Goal: Share content: Distribute website content to other platforms or users

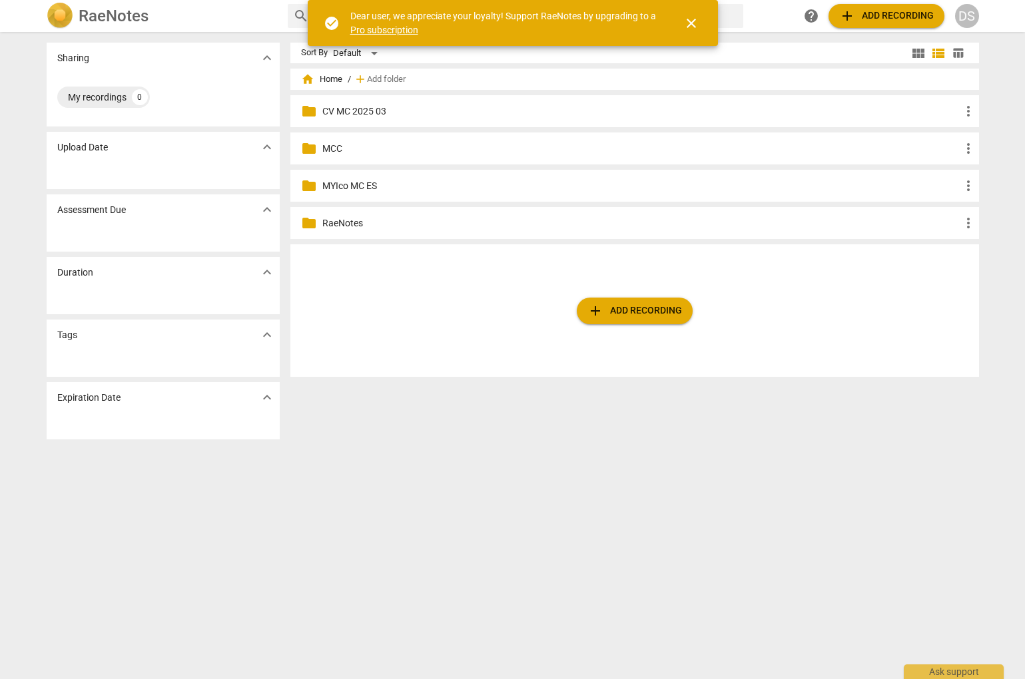
click at [334, 149] on p "MCC" at bounding box center [641, 149] width 638 height 14
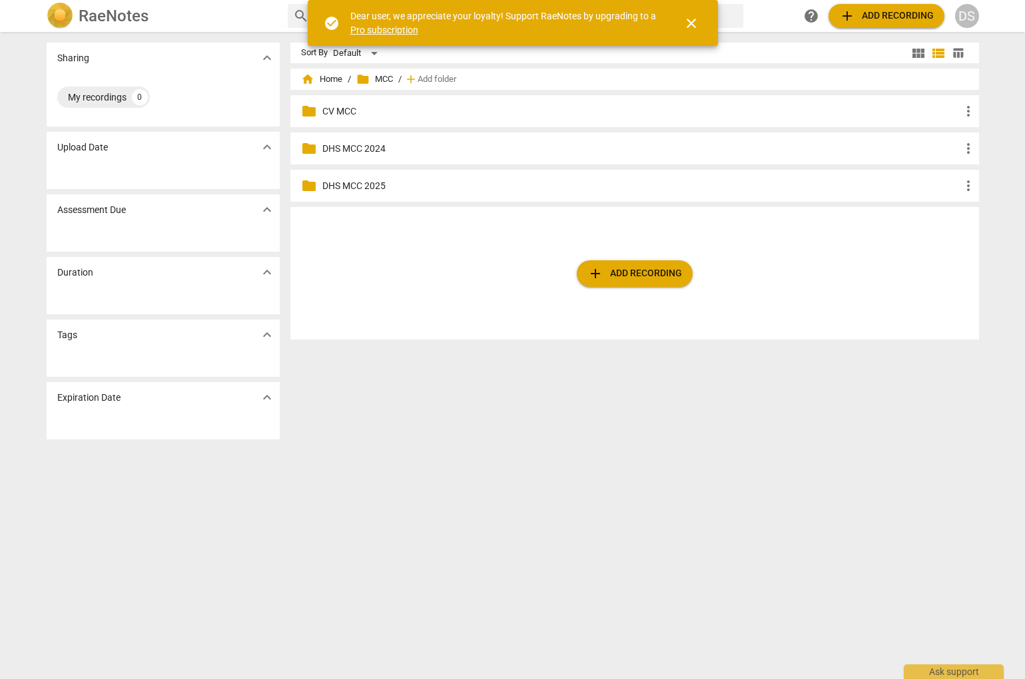
click at [372, 176] on div "folder DHS MCC 2025 more_vert" at bounding box center [634, 186] width 688 height 32
click at [373, 182] on p "DHS MCC 2025" at bounding box center [641, 186] width 638 height 14
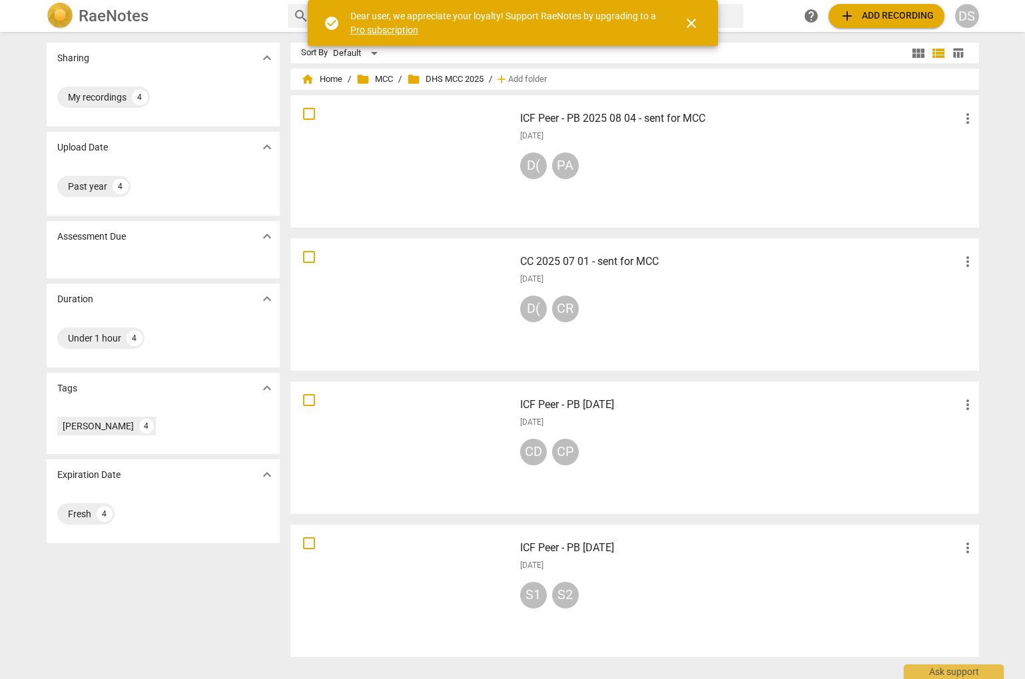
click at [624, 263] on h3 "CC 2025 07 01 - sent for MCC" at bounding box center [739, 262] width 439 height 16
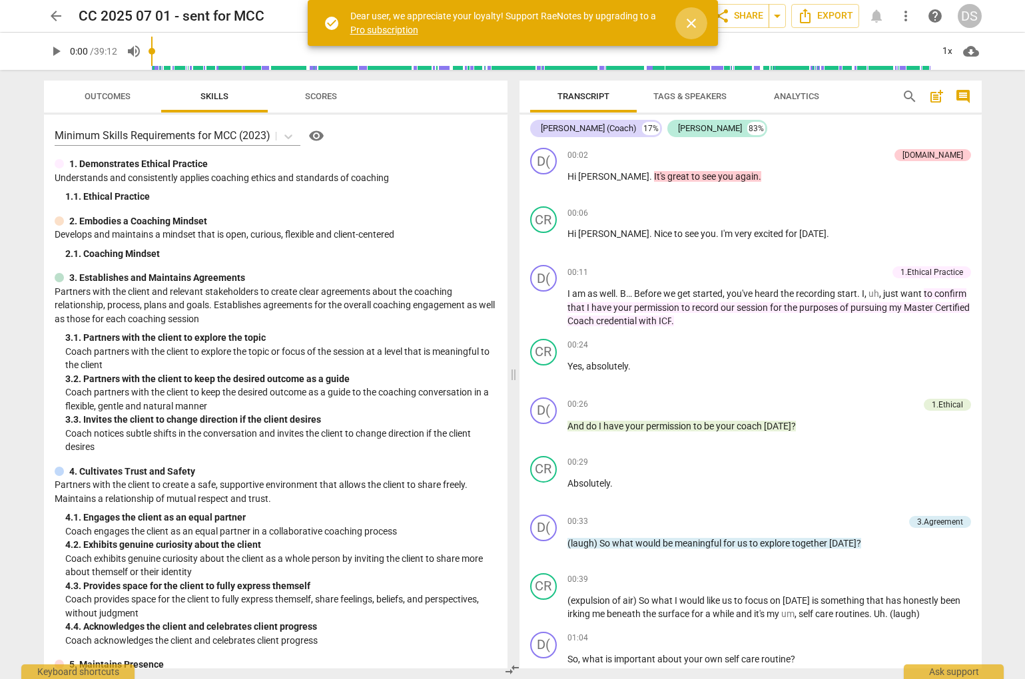
click at [696, 21] on span "close" at bounding box center [691, 23] width 16 height 16
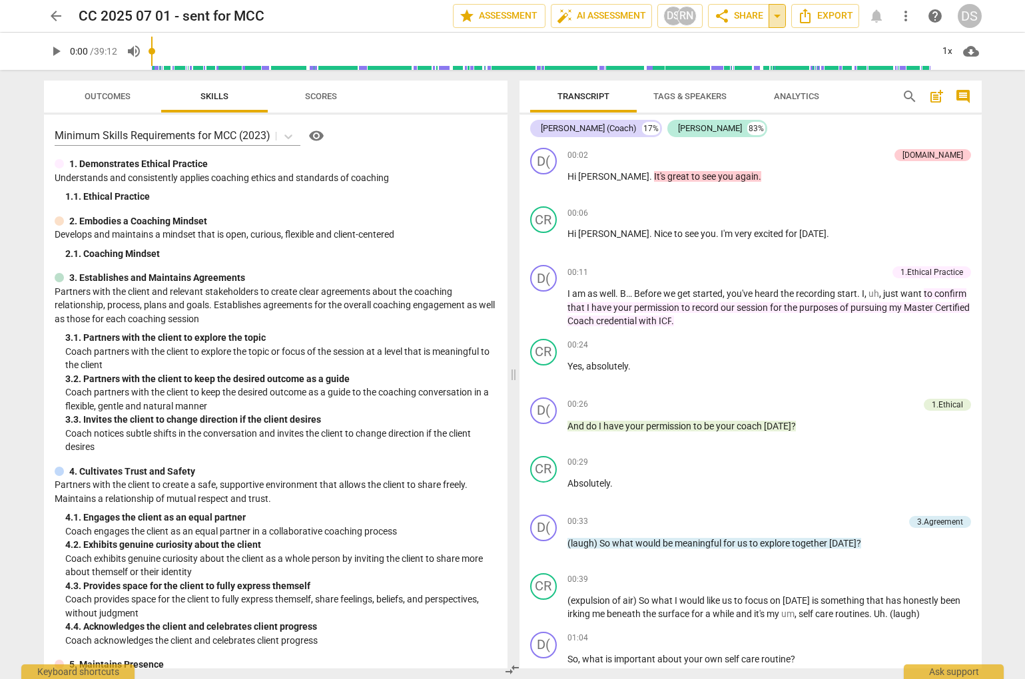
click at [775, 19] on span "arrow_drop_down" at bounding box center [777, 16] width 16 height 16
click at [728, 15] on span "share" at bounding box center [722, 16] width 16 height 16
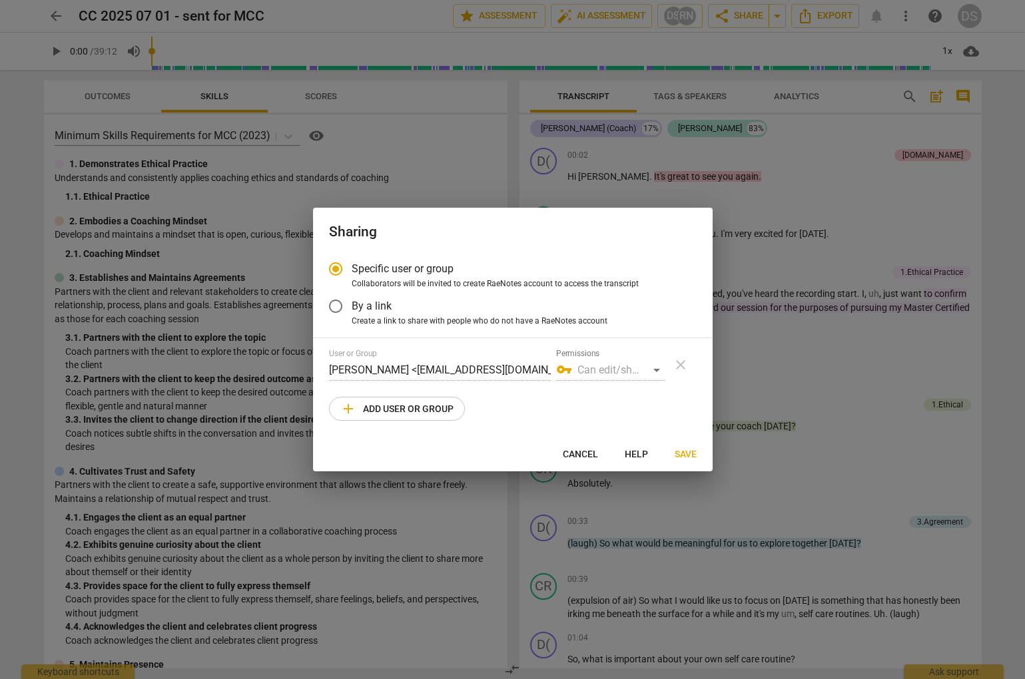
click at [427, 403] on span "add Add user or group" at bounding box center [396, 409] width 113 height 16
radio input "false"
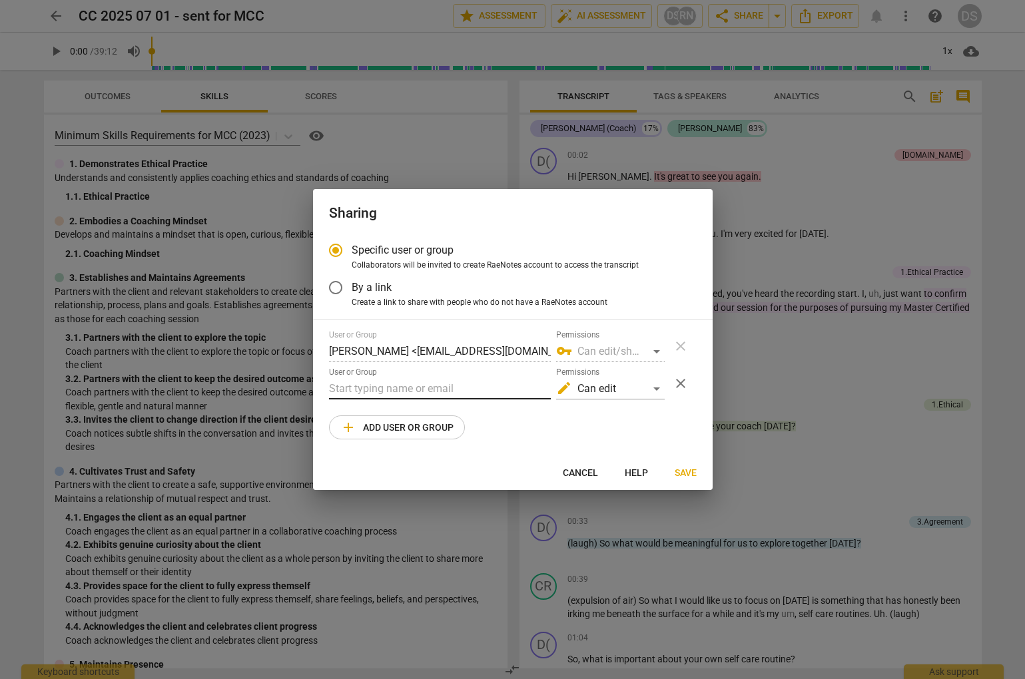
click at [487, 388] on input "text" at bounding box center [440, 388] width 222 height 21
type input "[EMAIL_ADDRESS][DOMAIN_NAME]"
click at [616, 392] on div "edit Can edit" at bounding box center [610, 388] width 109 height 21
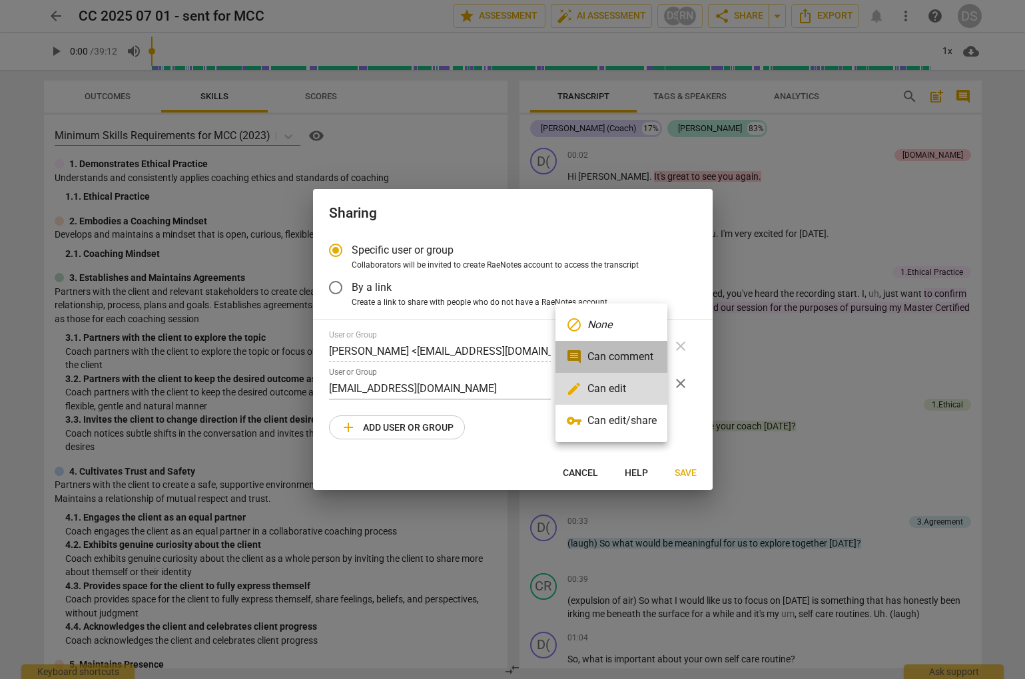
click at [613, 357] on li "comment Can comment" at bounding box center [611, 357] width 112 height 32
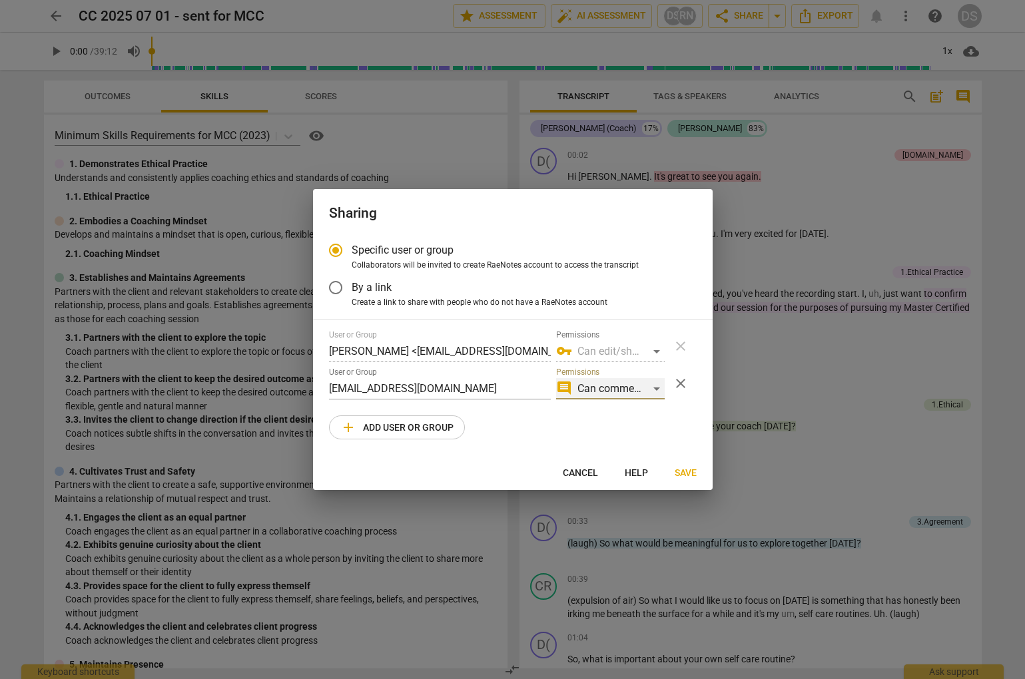
click at [611, 392] on div "comment Can comment" at bounding box center [610, 388] width 109 height 21
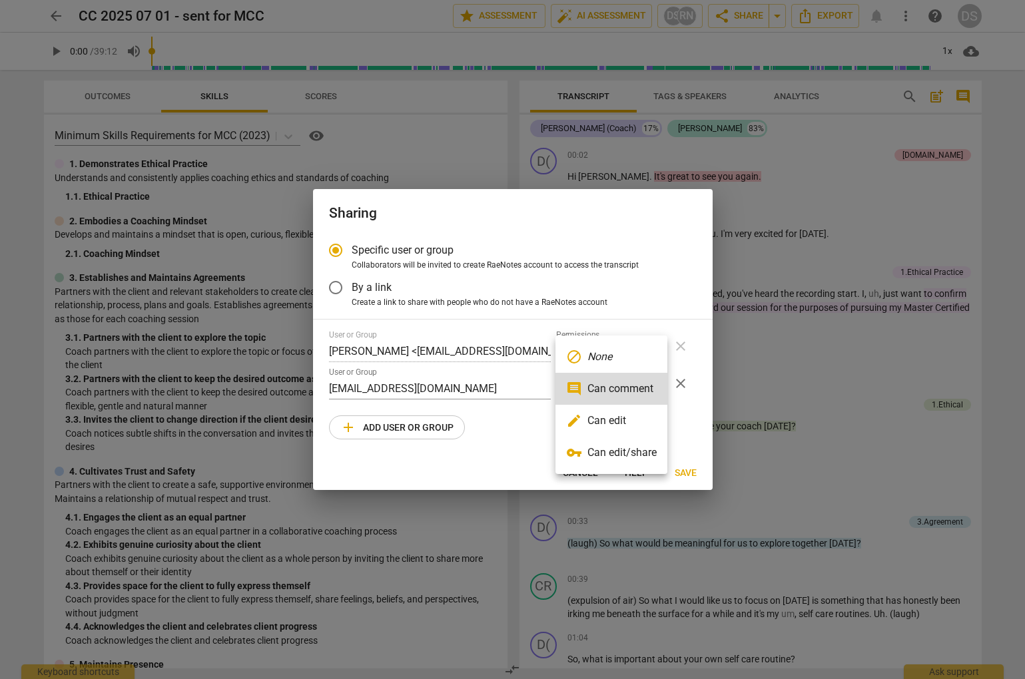
click at [615, 363] on li "block None" at bounding box center [611, 357] width 112 height 32
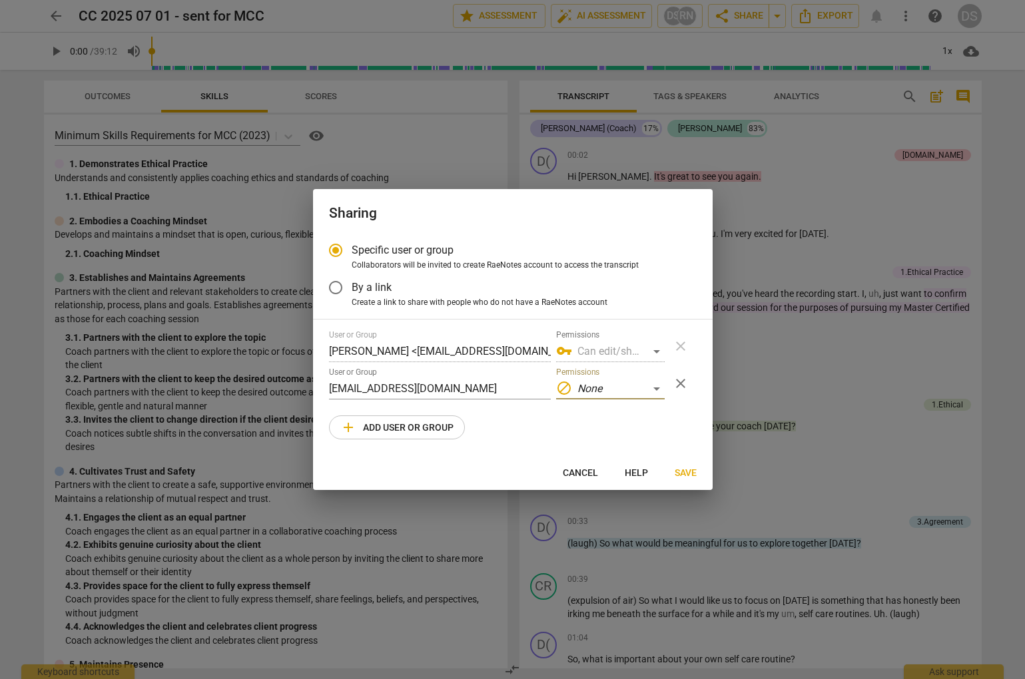
click at [686, 470] on span "Save" at bounding box center [685, 473] width 22 height 13
radio input "false"
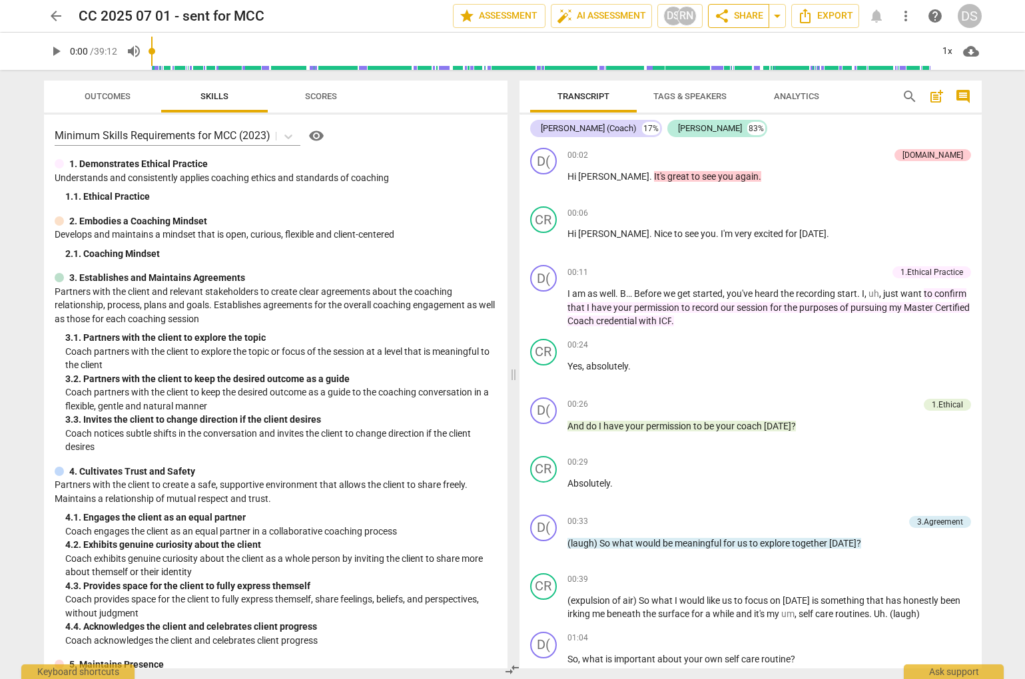
click at [745, 19] on span "share Share" at bounding box center [738, 16] width 49 height 16
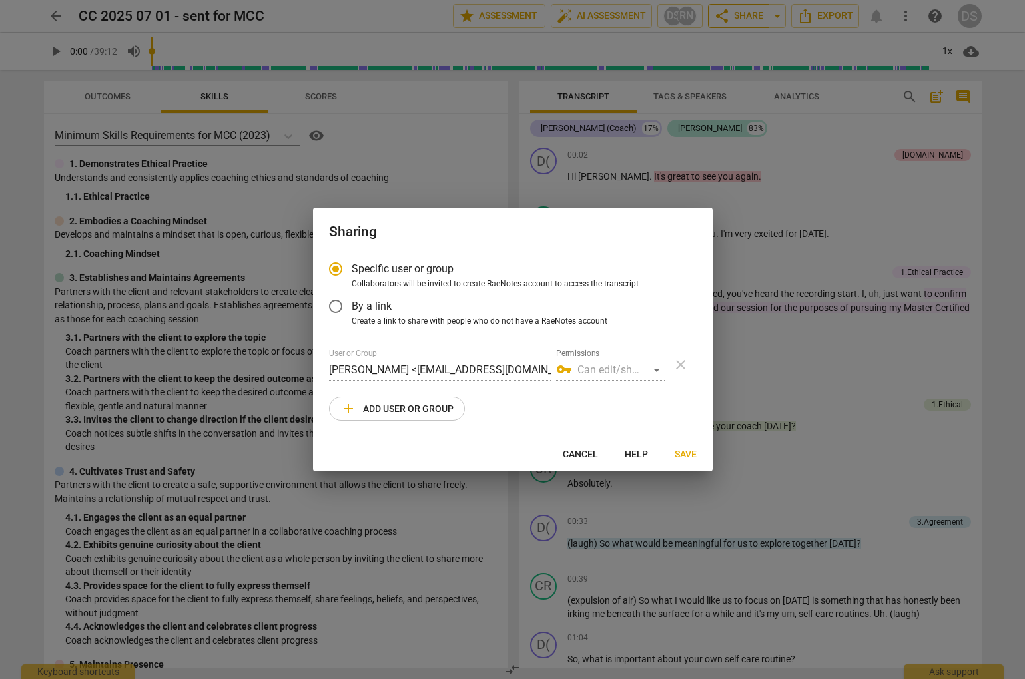
radio input "false"
click at [366, 304] on span "By a link" at bounding box center [372, 305] width 40 height 15
click at [352, 304] on input "By a link" at bounding box center [336, 306] width 32 height 32
radio input "false"
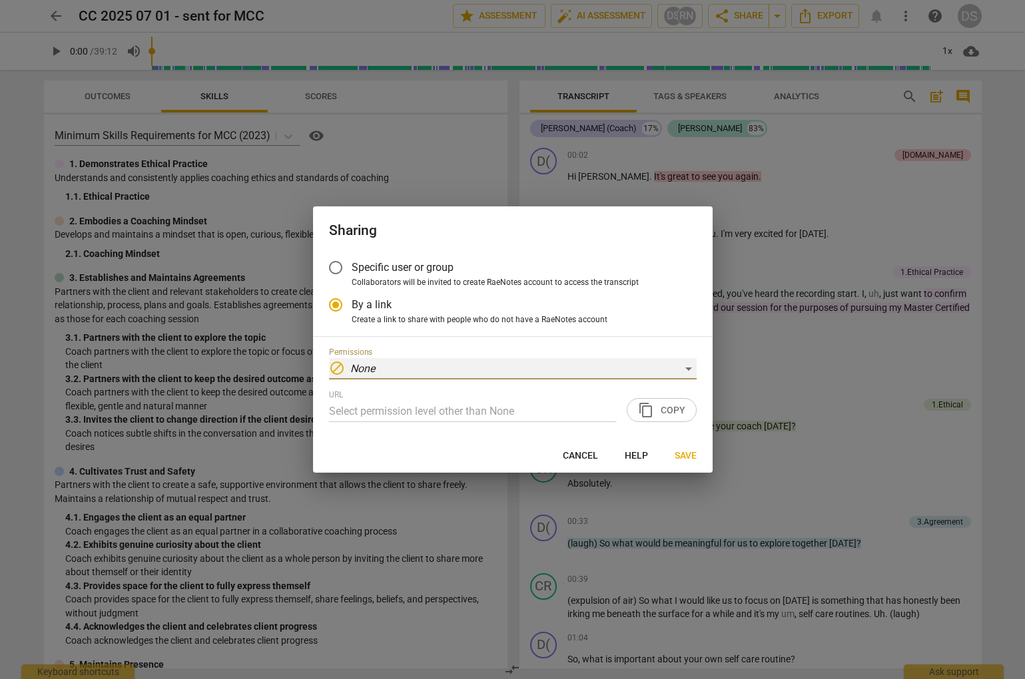
click at [439, 365] on div "block None" at bounding box center [513, 368] width 368 height 21
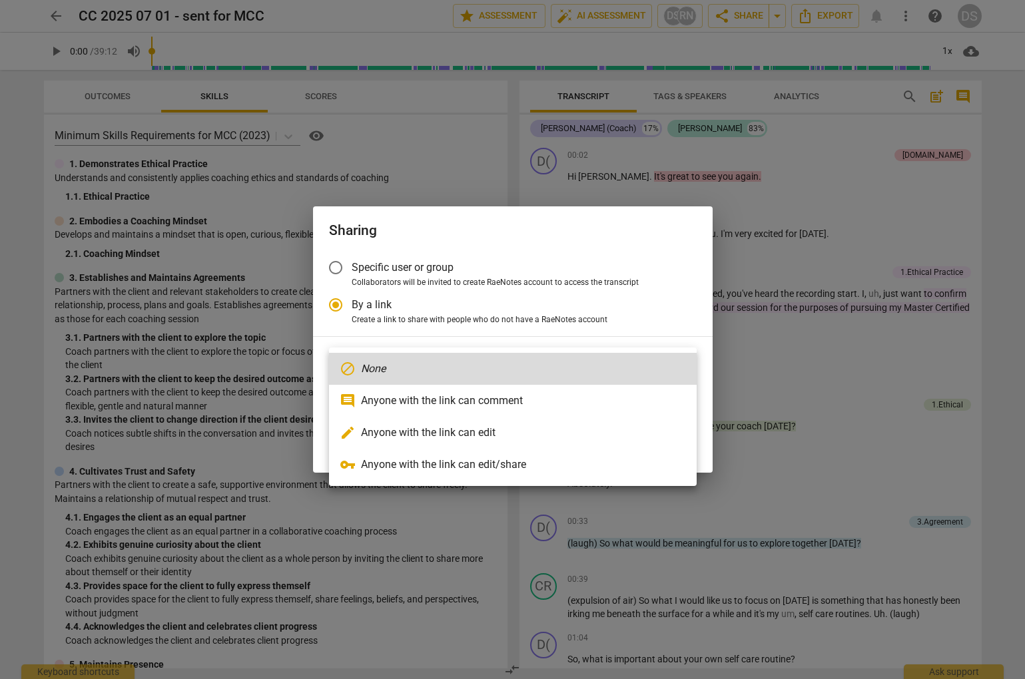
click at [410, 269] on div at bounding box center [512, 339] width 1025 height 679
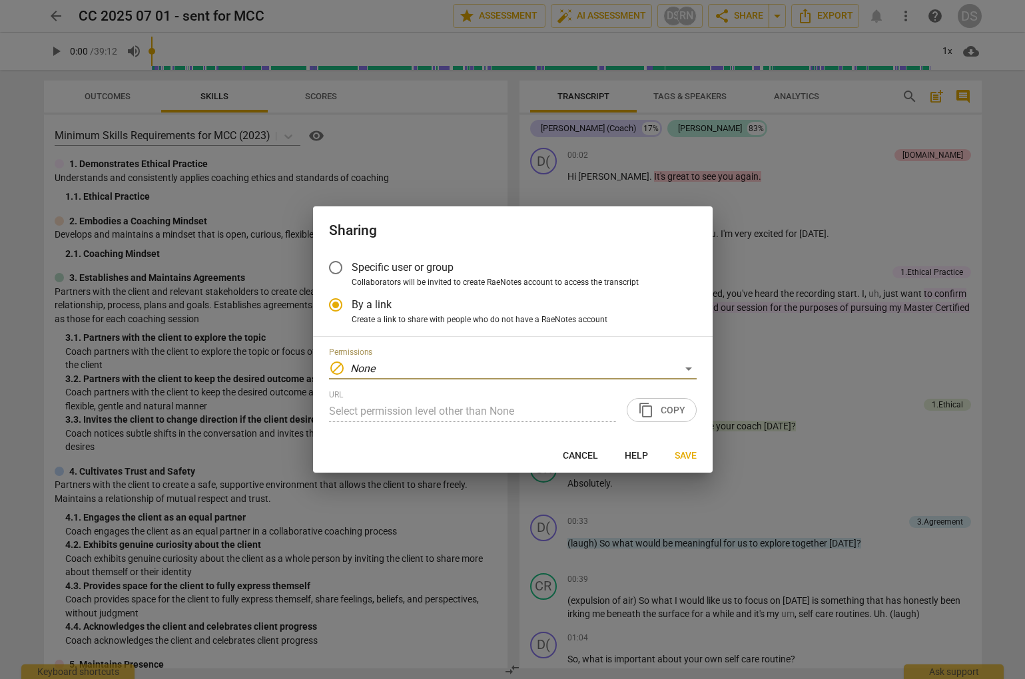
click at [411, 266] on span "Specific user or group" at bounding box center [403, 267] width 102 height 15
click at [352, 266] on input "Specific user or group" at bounding box center [336, 268] width 32 height 32
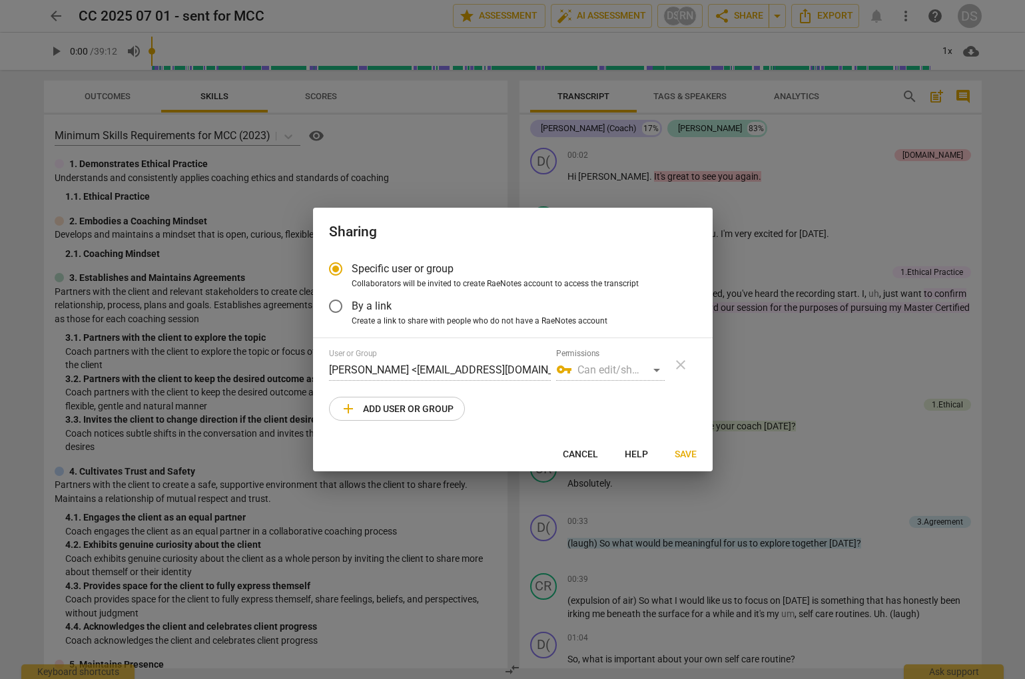
click at [443, 403] on span "add Add user or group" at bounding box center [396, 409] width 113 height 16
radio input "false"
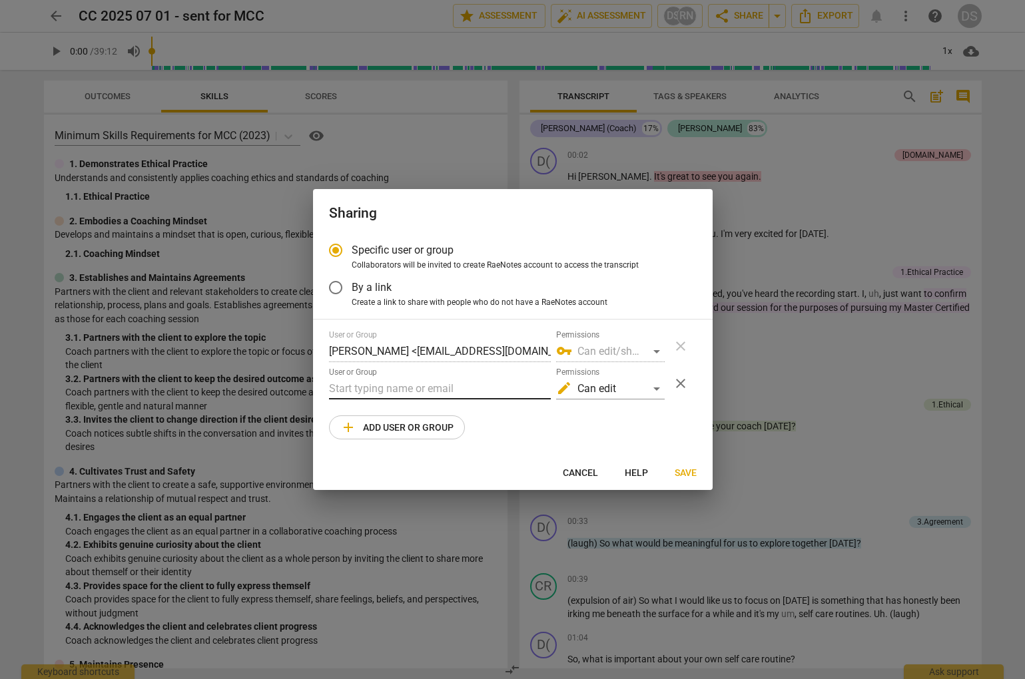
click at [464, 388] on input "text" at bounding box center [440, 388] width 222 height 21
type input "[EMAIL_ADDRESS][DOMAIN_NAME]"
click at [591, 393] on div "edit Can edit" at bounding box center [610, 388] width 109 height 21
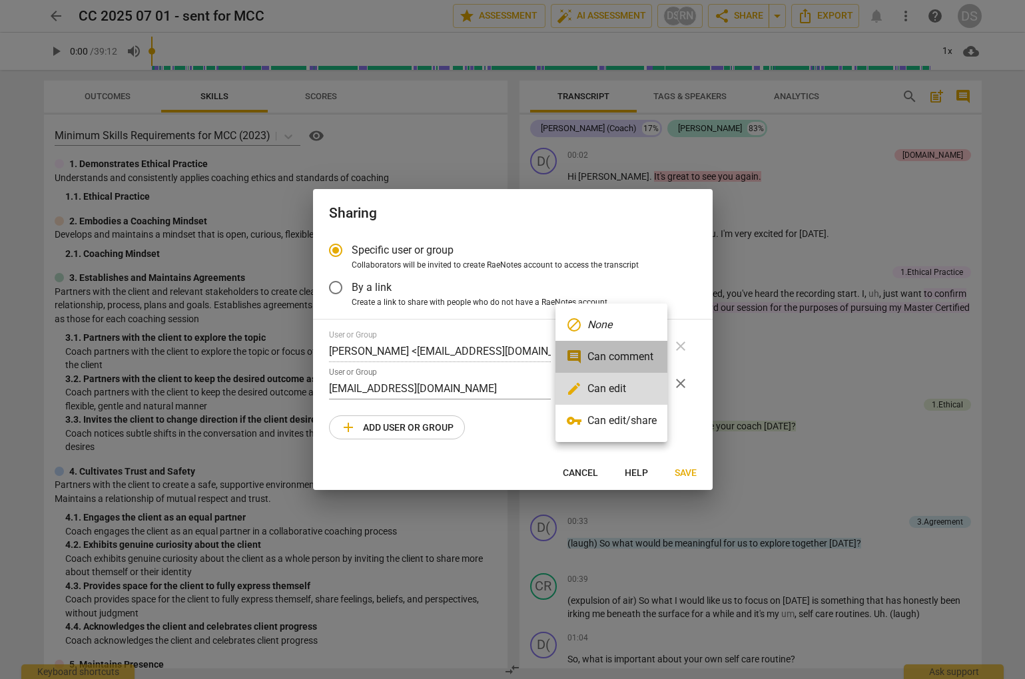
click at [631, 352] on li "comment Can comment" at bounding box center [611, 357] width 112 height 32
radio input "false"
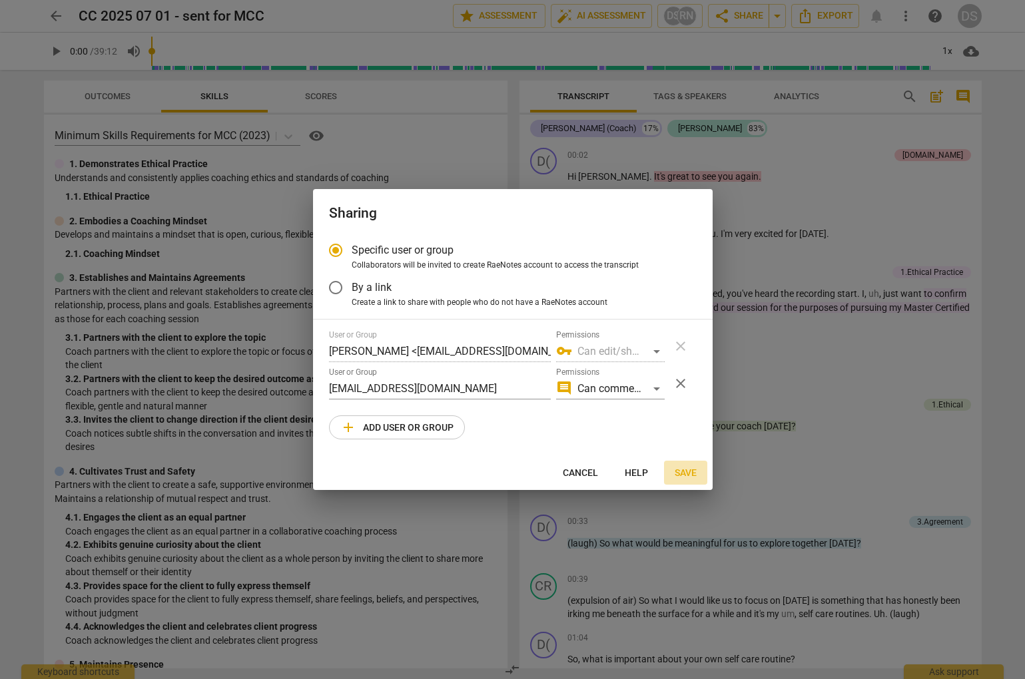
click at [683, 469] on span "Save" at bounding box center [685, 473] width 22 height 13
